Goal: Use online tool/utility

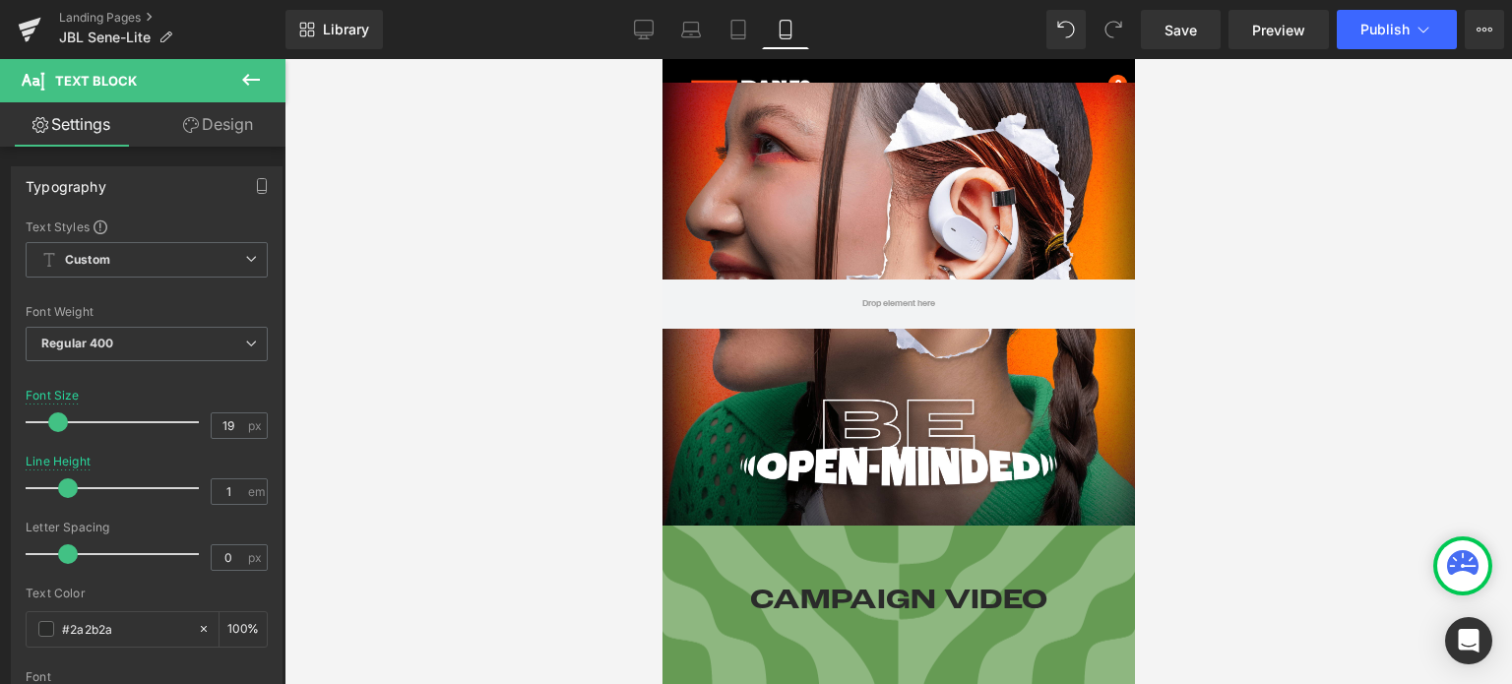
scroll to position [98, 0]
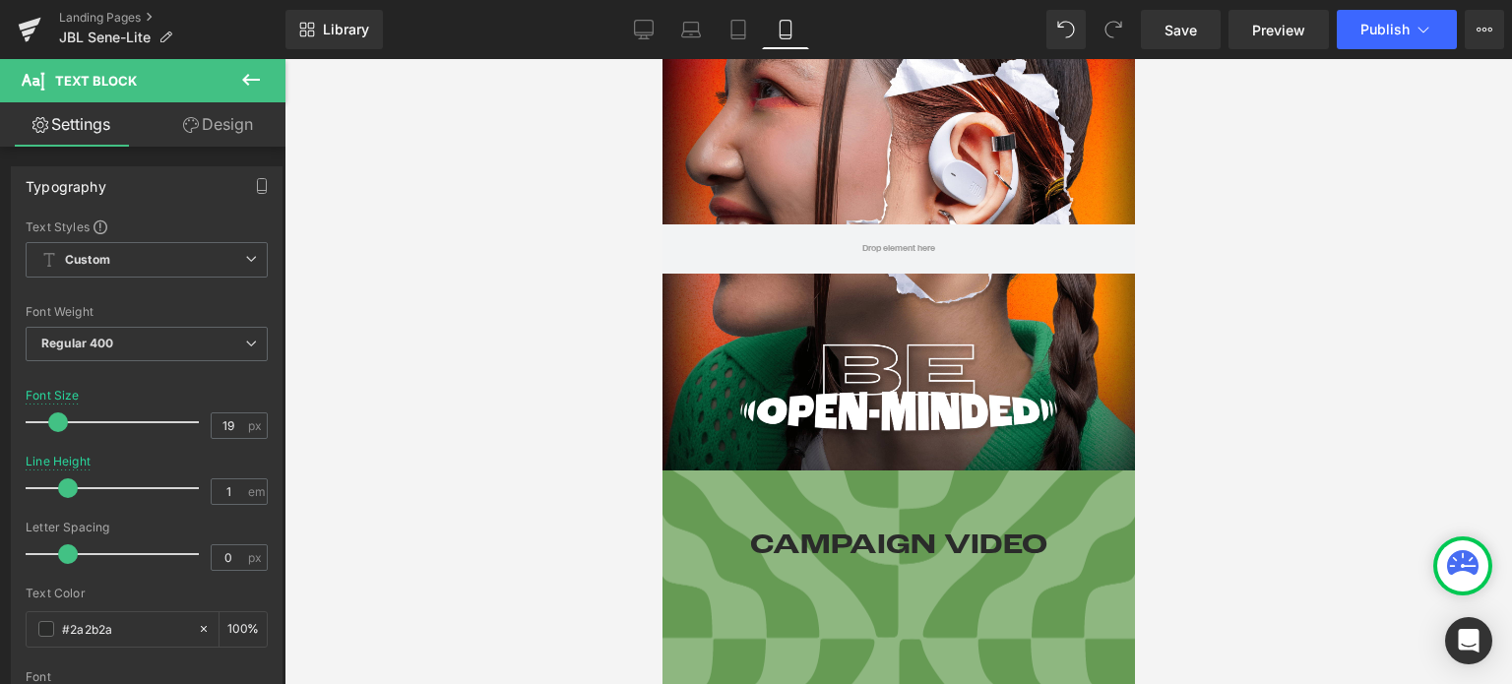
drag, startPoint x: 1179, startPoint y: 41, endPoint x: 1236, endPoint y: 53, distance: 58.3
click at [594, 41] on link "Save" at bounding box center [1181, 29] width 80 height 39
click at [594, 277] on div at bounding box center [897, 371] width 1227 height 625
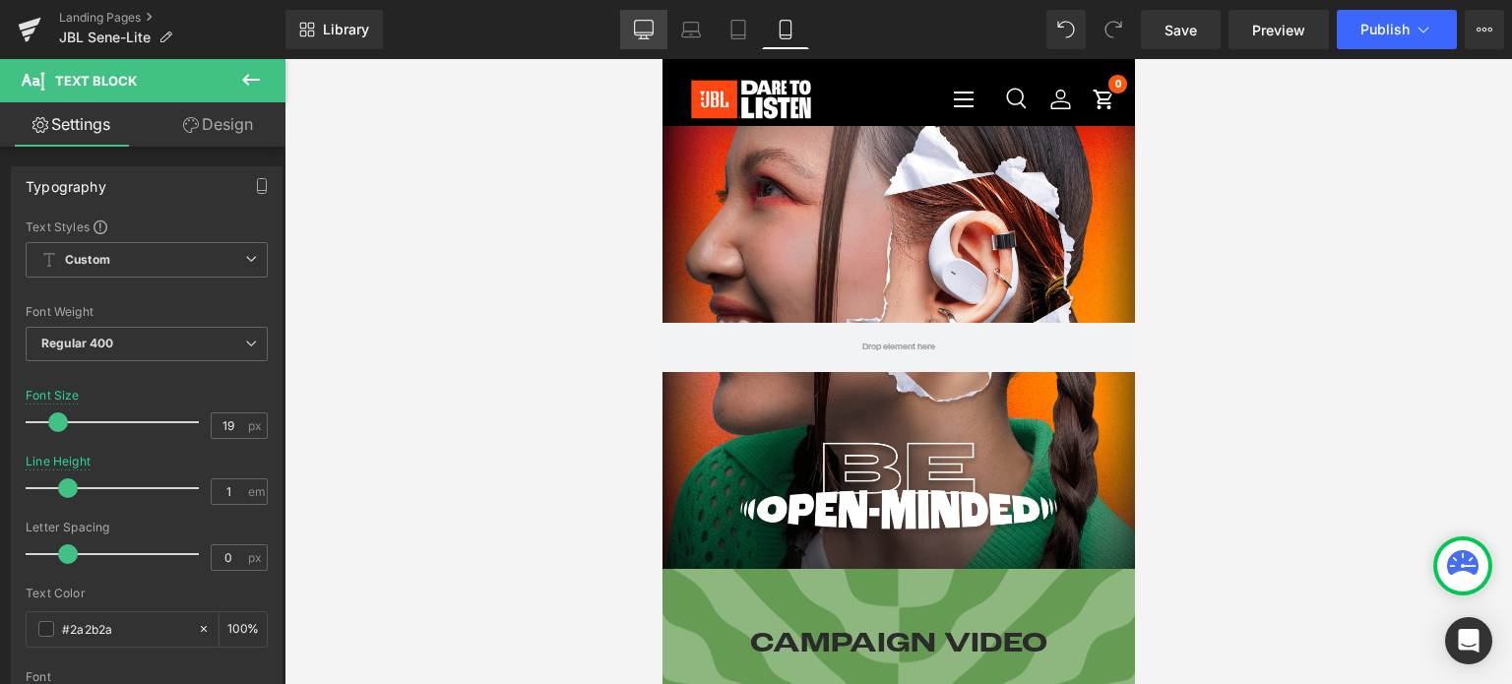
click at [639, 12] on link "Desktop" at bounding box center [643, 29] width 47 height 39
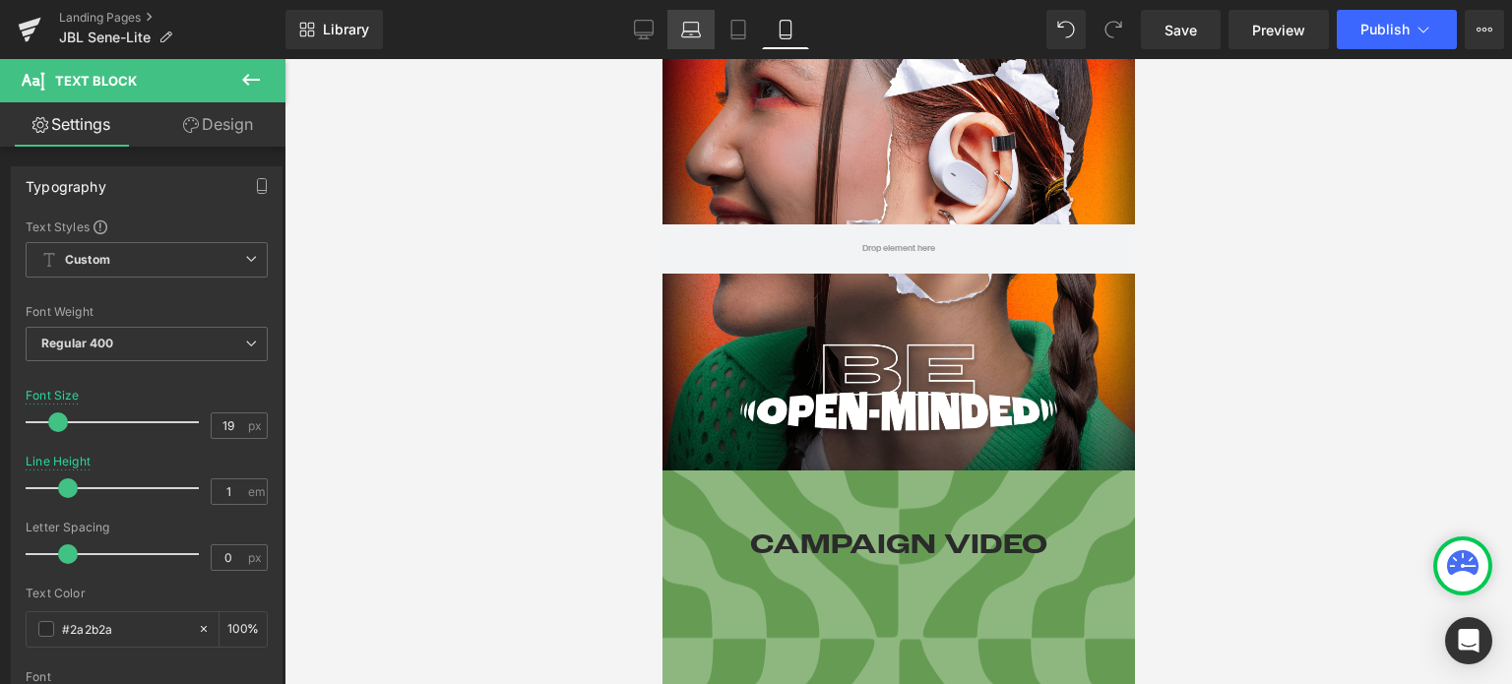
type input "26"
type input "1.3"
type input "100"
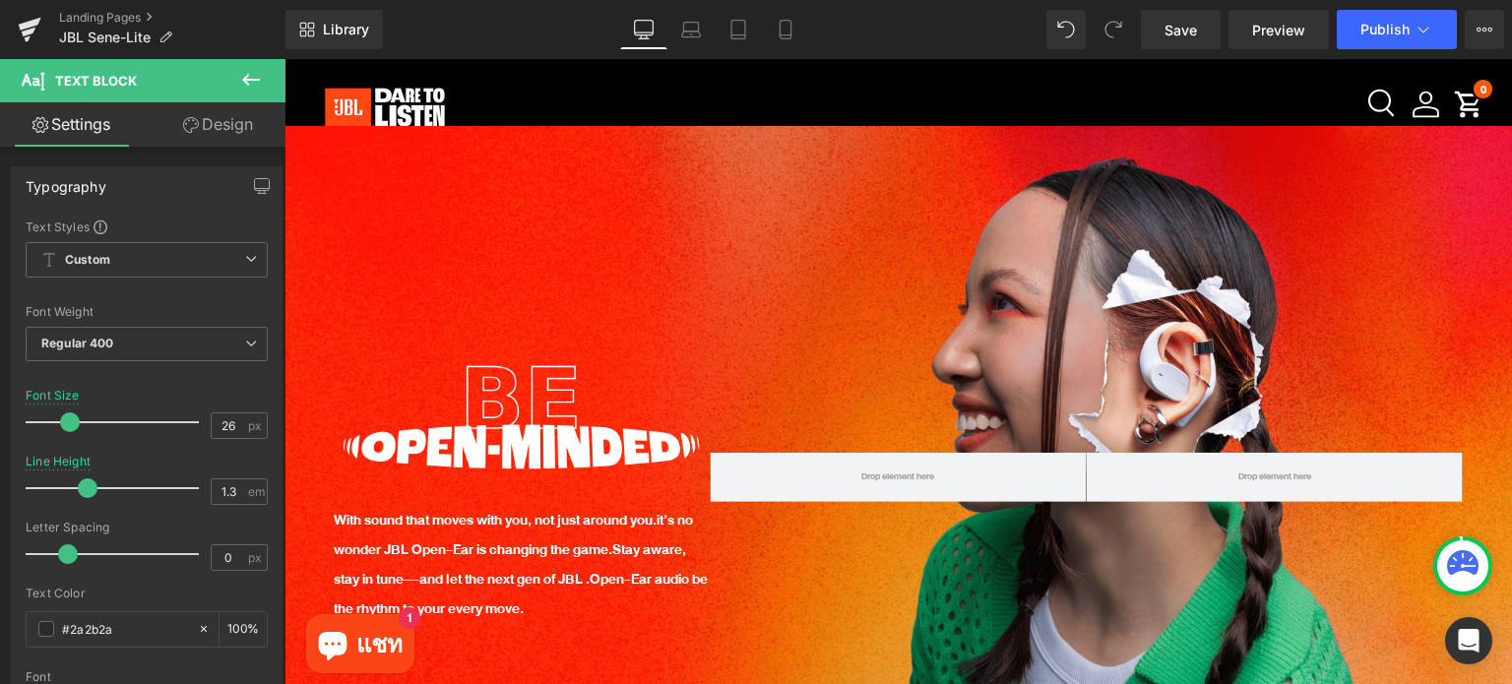
scroll to position [0, 0]
